Goal: Check status: Check status

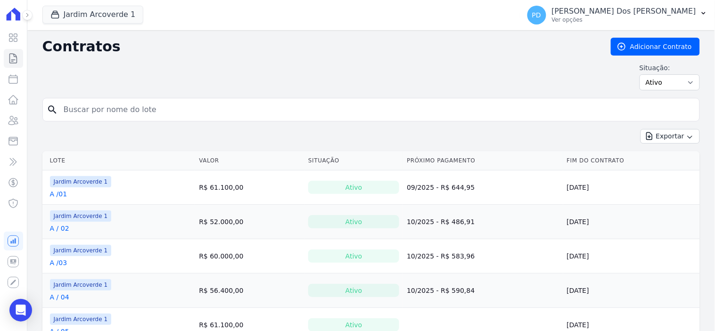
click at [220, 112] on input "search" at bounding box center [376, 109] width 637 height 19
type input "d / 01"
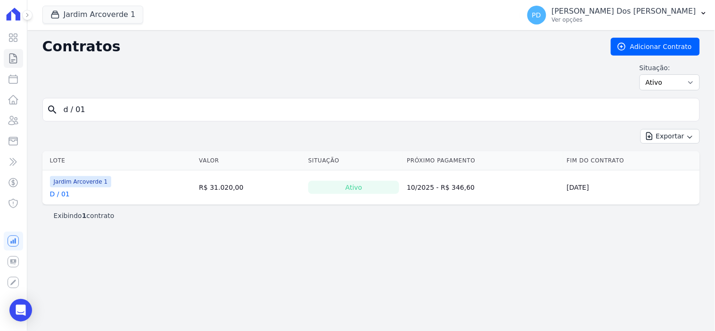
click at [60, 197] on link "D / 01" at bounding box center [60, 193] width 20 height 9
click at [77, 12] on button "Jardim Arcoverde 1" at bounding box center [92, 15] width 101 height 18
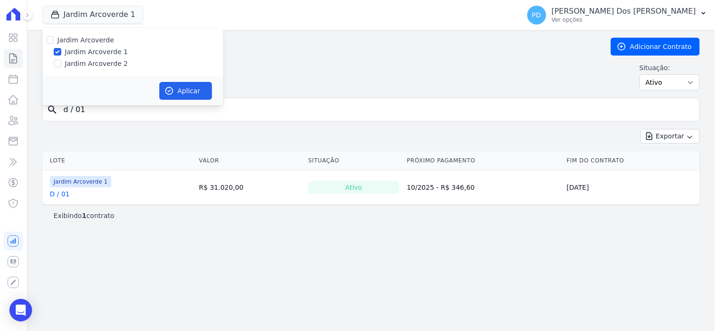
click at [79, 62] on label "Jardim Arcoverde 2" at bounding box center [96, 64] width 63 height 10
click at [61, 62] on input "Jardim Arcoverde 2" at bounding box center [58, 64] width 8 height 8
checkbox input "true"
click at [180, 88] on button "Aplicar" at bounding box center [185, 91] width 53 height 18
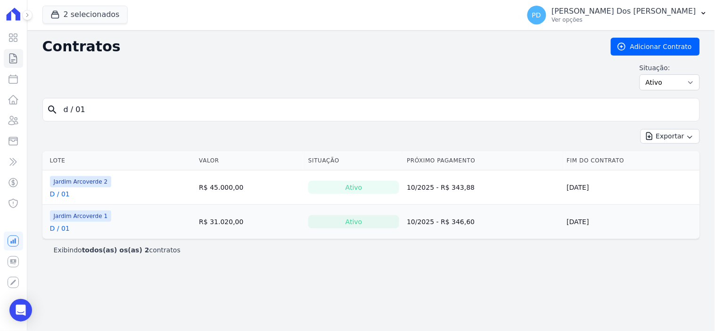
click at [65, 192] on link "D / 01" at bounding box center [60, 193] width 20 height 9
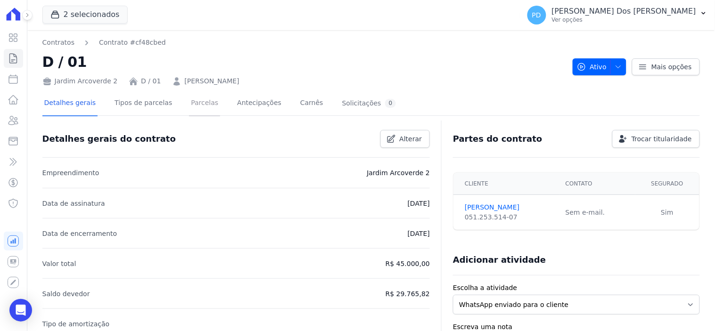
click at [189, 105] on link "Parcelas" at bounding box center [204, 103] width 31 height 25
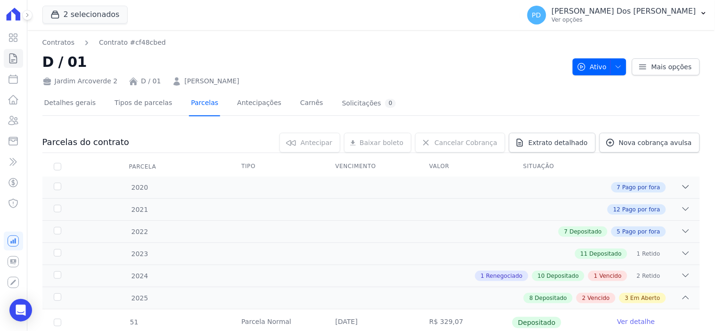
click at [193, 105] on link "Parcelas" at bounding box center [204, 103] width 31 height 25
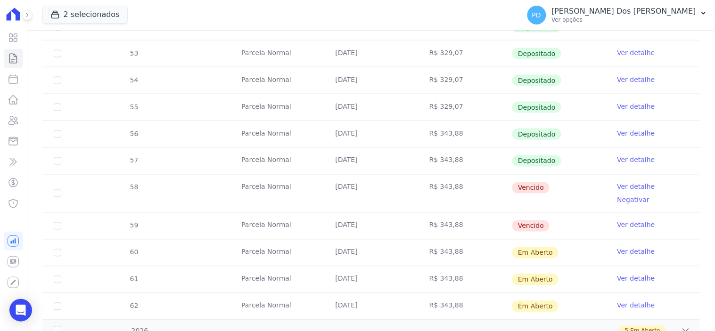
scroll to position [366, 0]
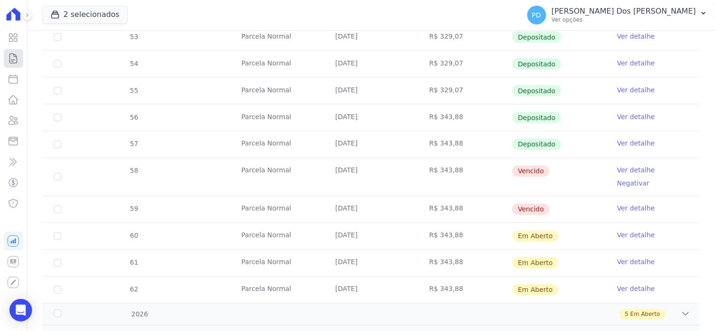
click at [11, 57] on icon at bounding box center [13, 58] width 11 height 11
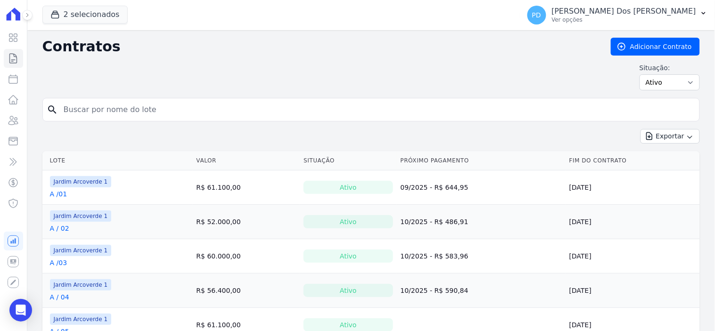
click at [120, 111] on input "search" at bounding box center [376, 109] width 637 height 19
type input "a / 07"
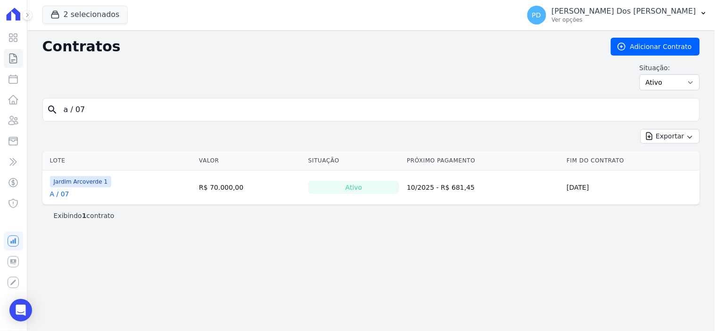
click at [64, 196] on link "A / 07" at bounding box center [59, 193] width 19 height 9
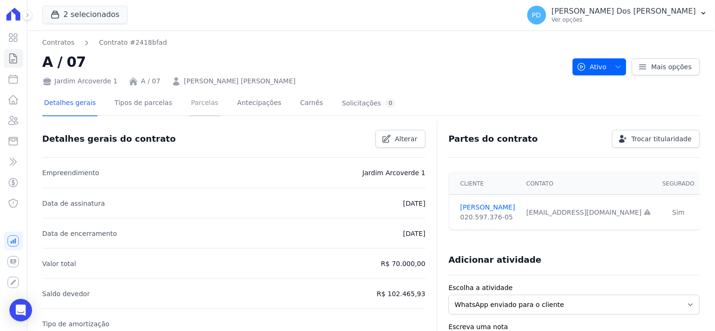
click at [189, 100] on link "Parcelas" at bounding box center [204, 103] width 31 height 25
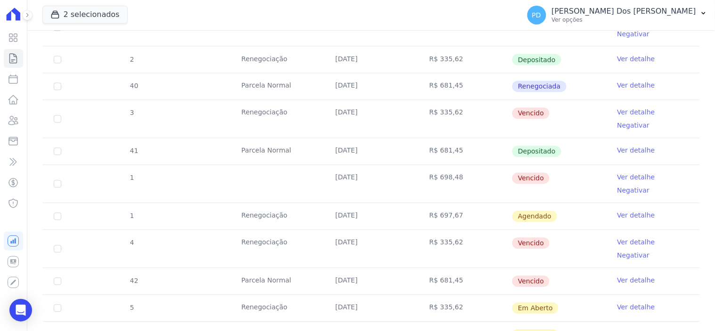
scroll to position [418, 0]
drag, startPoint x: 334, startPoint y: 177, endPoint x: 569, endPoint y: 187, distance: 235.8
click at [569, 203] on tr "1 Renegociação [DATE] R$ 697,67 [GEOGRAPHIC_DATA] Ver detalhe" at bounding box center [370, 216] width 657 height 27
drag, startPoint x: 337, startPoint y: 101, endPoint x: 365, endPoint y: 102, distance: 27.3
click at [365, 102] on td "[DATE]" at bounding box center [371, 119] width 94 height 38
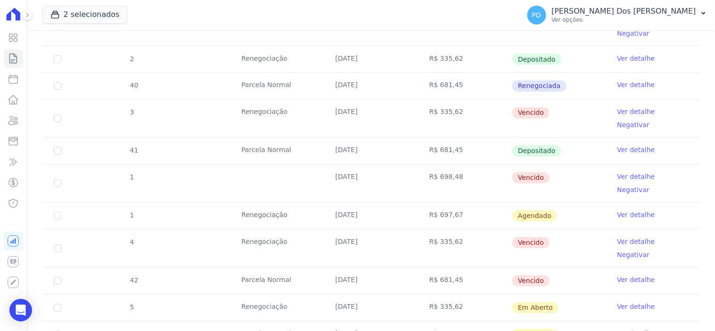
drag, startPoint x: 332, startPoint y: 155, endPoint x: 363, endPoint y: 157, distance: 31.7
click at [363, 165] on td "[DATE]" at bounding box center [371, 184] width 94 height 38
drag, startPoint x: 332, startPoint y: 97, endPoint x: 374, endPoint y: 97, distance: 42.4
click at [374, 100] on td "[DATE]" at bounding box center [371, 119] width 94 height 38
drag, startPoint x: 338, startPoint y: 204, endPoint x: 396, endPoint y: 204, distance: 58.0
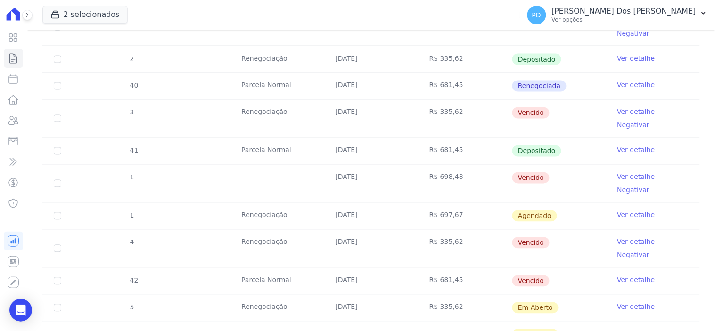
click at [396, 230] on td "[DATE]" at bounding box center [371, 249] width 94 height 38
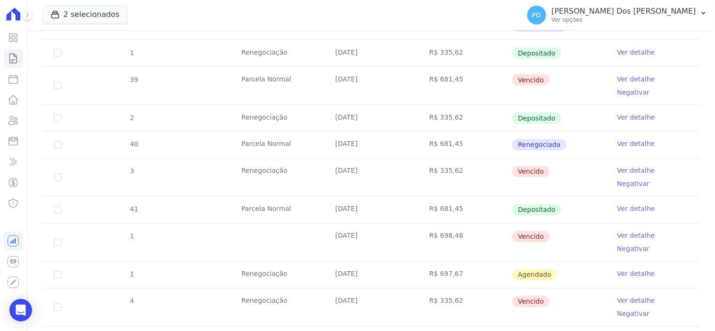
scroll to position [261, 0]
